Goal: Find specific page/section: Find specific page/section

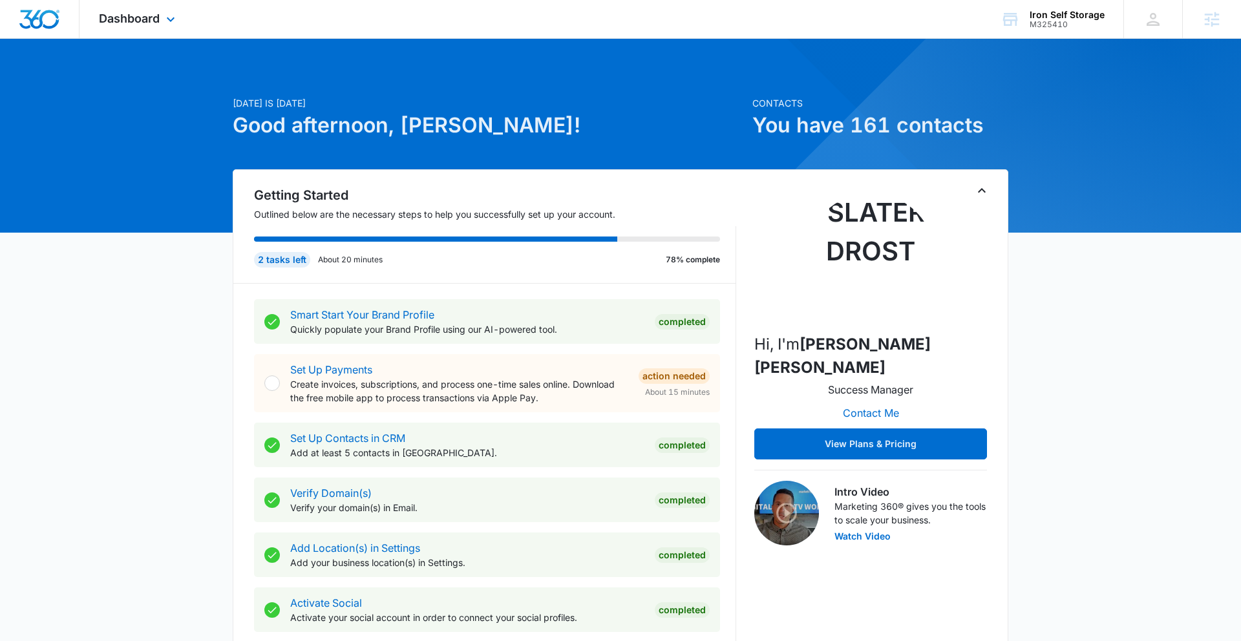
click at [103, 25] on div "Dashboard Apps Reputation Websites Forms CRM Email Social Payments POS Content …" at bounding box center [139, 19] width 118 height 38
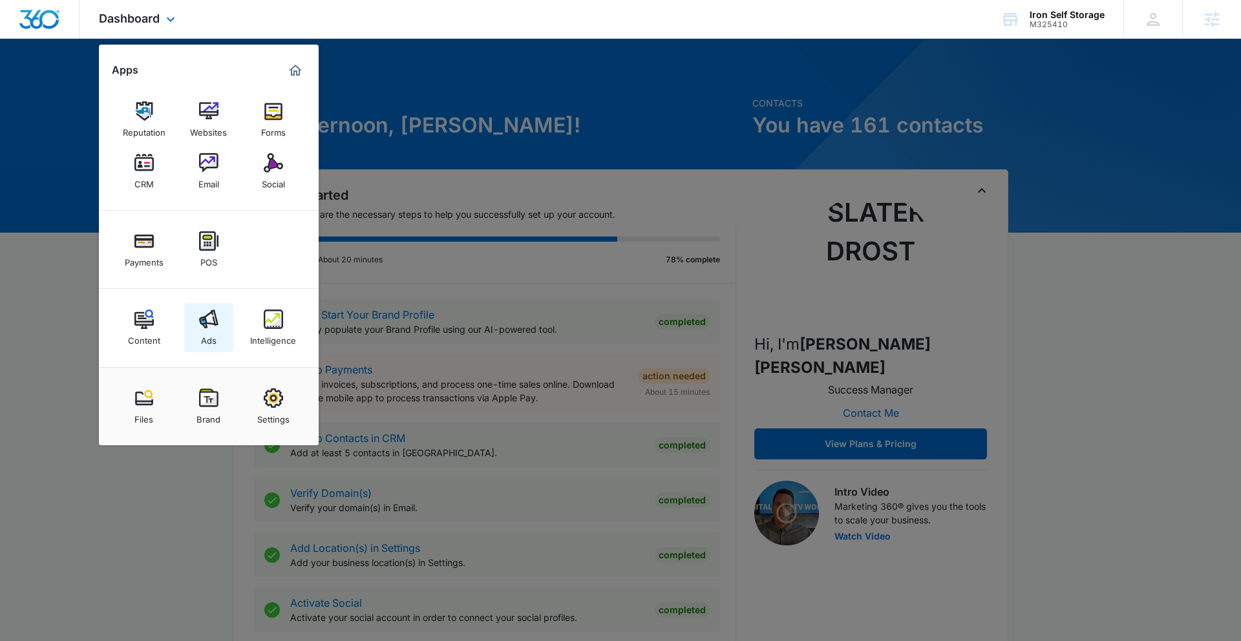
click at [209, 341] on div "Ads" at bounding box center [209, 337] width 16 height 17
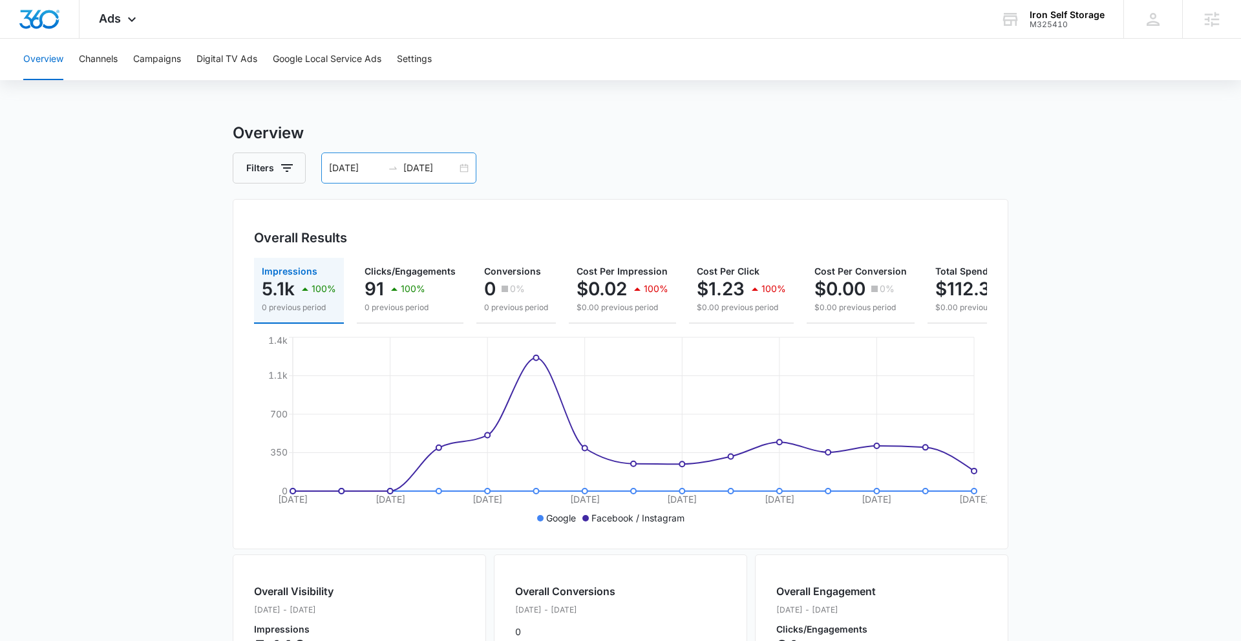
click at [464, 165] on div "09/23/2025 10/07/2025" at bounding box center [398, 168] width 155 height 31
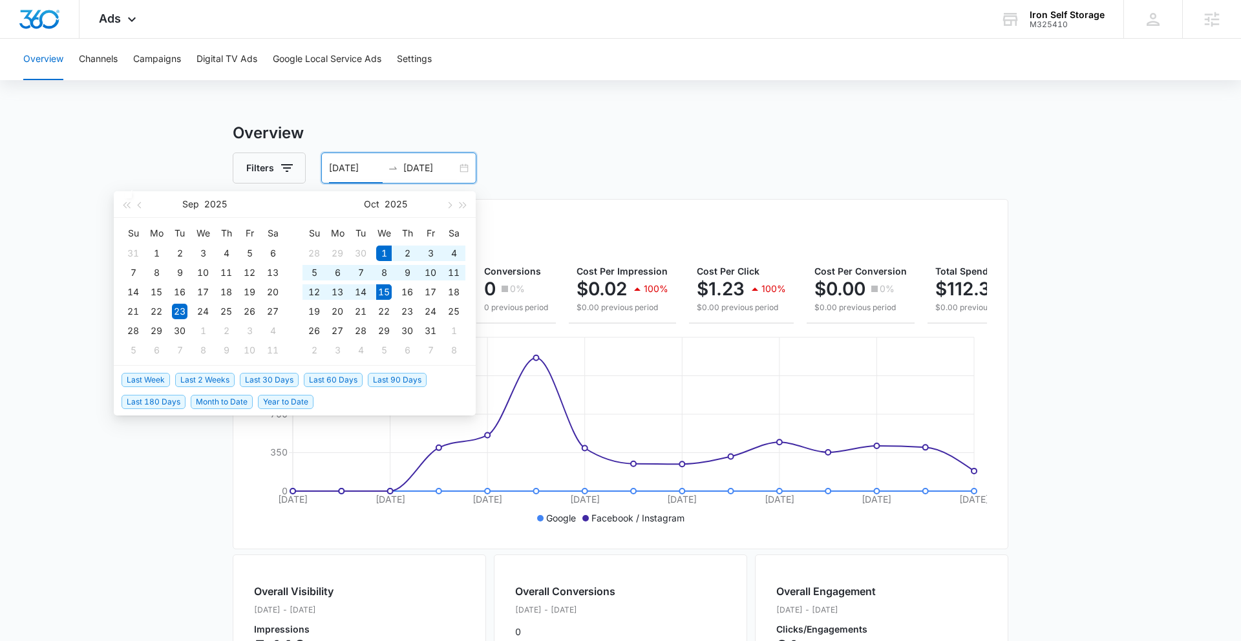
click at [209, 380] on span "Last 2 Weeks" at bounding box center [204, 380] width 59 height 14
type input "10/01/2025"
type input "10/15/2025"
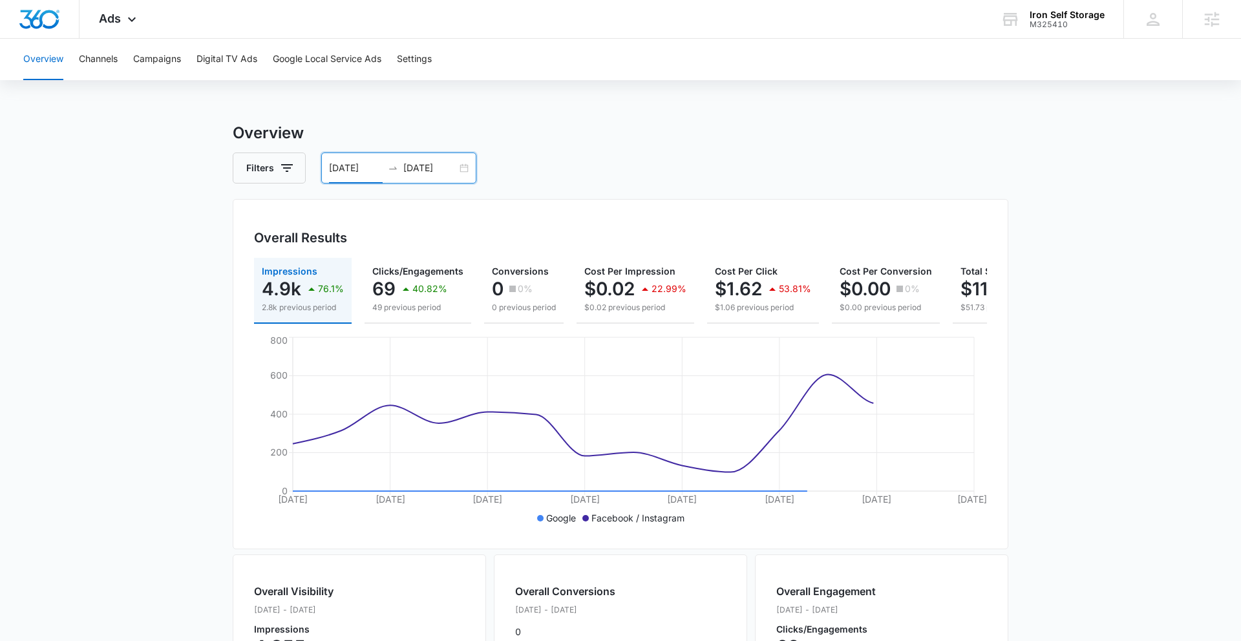
click at [462, 166] on div "10/01/2025 10/15/2025" at bounding box center [398, 168] width 155 height 31
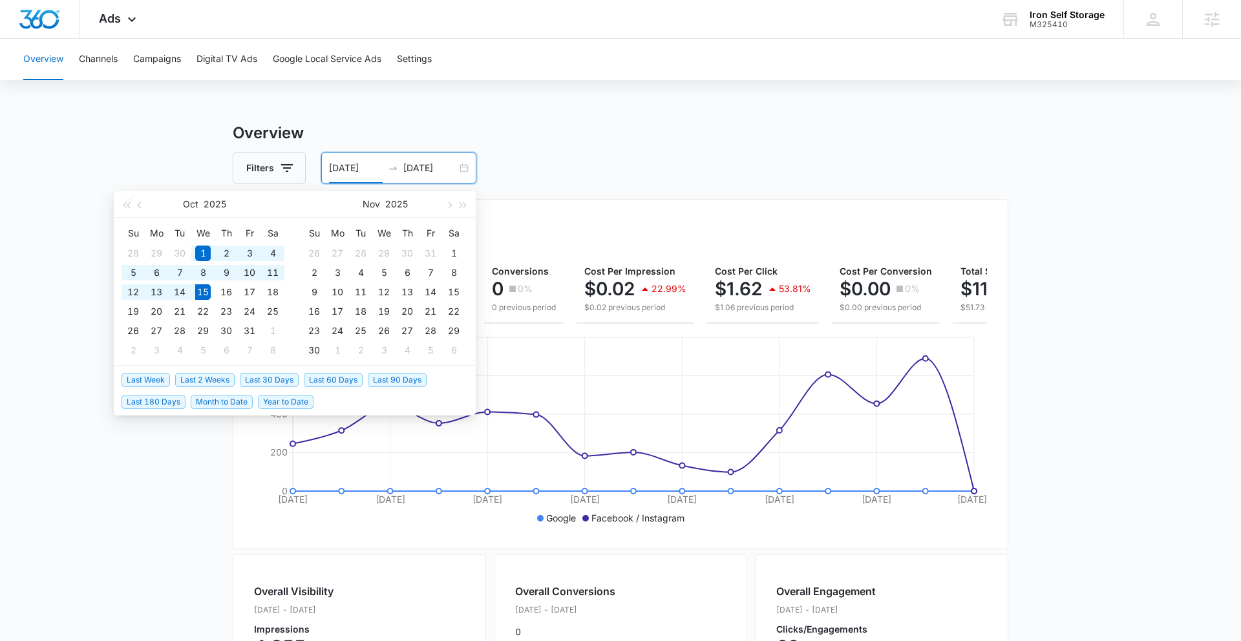
click at [263, 382] on span "Last 30 Days" at bounding box center [269, 380] width 59 height 14
type input "09/15/2025"
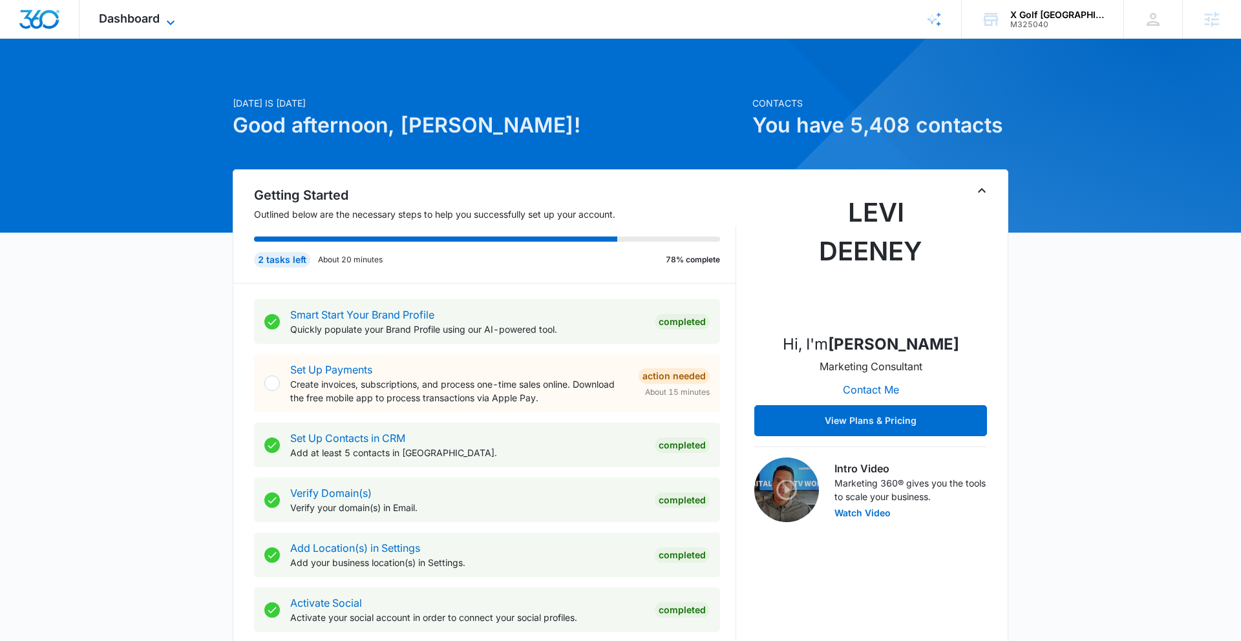
click at [178, 22] on icon at bounding box center [171, 23] width 16 height 16
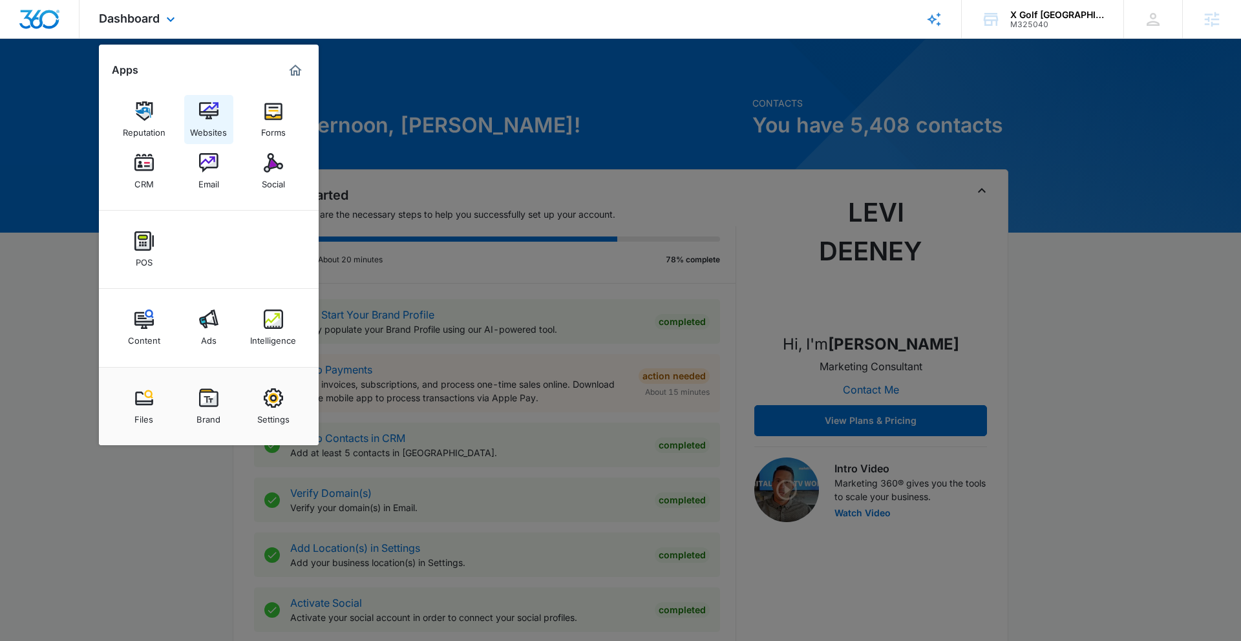
click at [208, 111] on img at bounding box center [208, 111] width 19 height 19
